Goal: Information Seeking & Learning: Learn about a topic

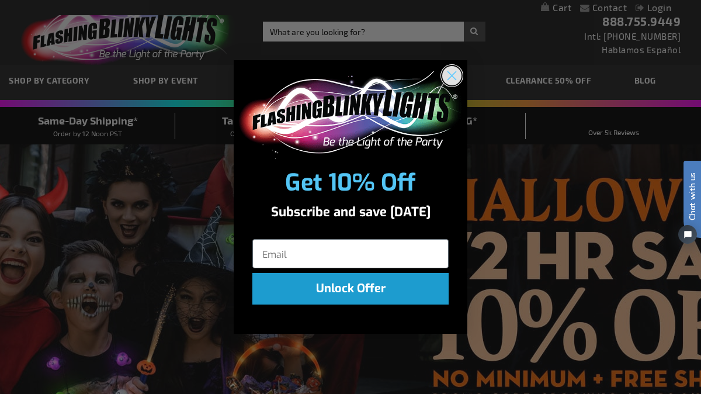
click at [450, 75] on circle "Close dialog" at bounding box center [451, 74] width 19 height 19
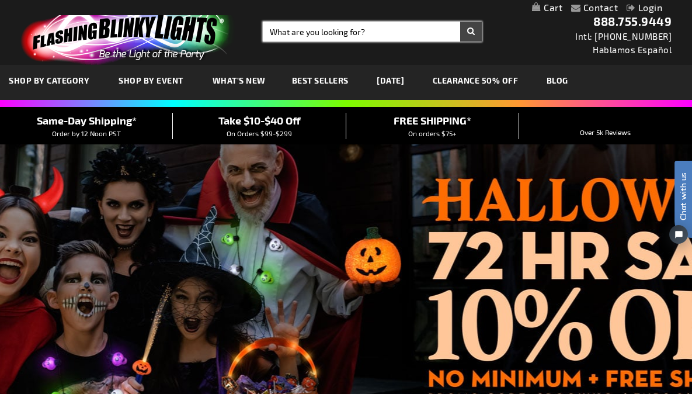
click at [336, 30] on input "Search" at bounding box center [372, 32] width 219 height 20
type input "glow sticks"
click at [460, 22] on button "Search" at bounding box center [471, 32] width 22 height 20
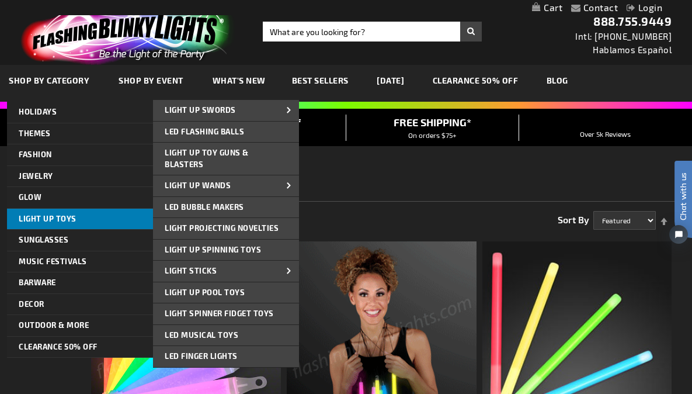
click at [55, 223] on span "Light Up Toys" at bounding box center [48, 218] width 58 height 9
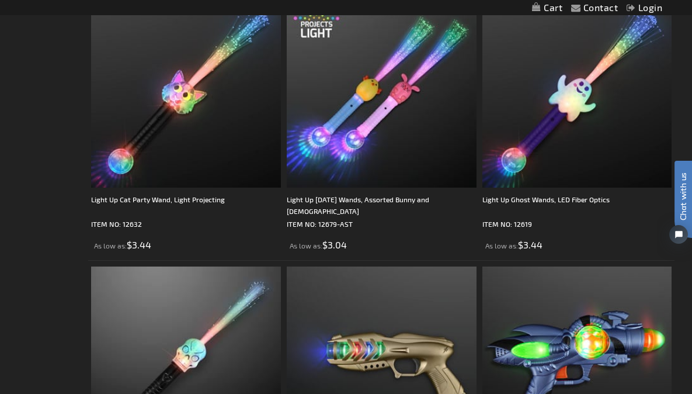
scroll to position [3579, 0]
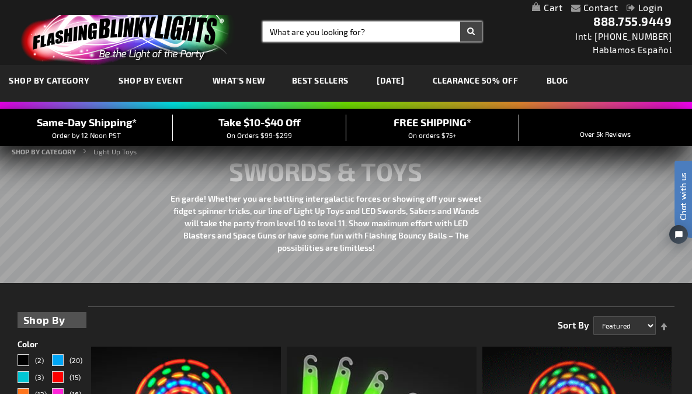
click at [339, 32] on input "Search" at bounding box center [372, 32] width 219 height 20
type input "pool noodles"
click at [460, 22] on button "Search" at bounding box center [471, 32] width 22 height 20
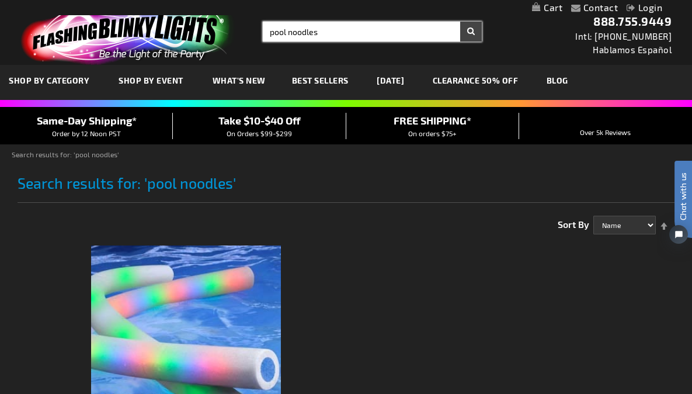
drag, startPoint x: 314, startPoint y: 27, endPoint x: 206, endPoint y: 30, distance: 108.1
click at [207, 30] on div "Toggle Nav Search Search pool noodles × Search 888.755.9449 Intl: 818-753-8303 …" at bounding box center [346, 32] width 692 height 65
type input "foam stick"
click at [460, 22] on button "Search" at bounding box center [471, 32] width 22 height 20
